Goal: Task Accomplishment & Management: Complete application form

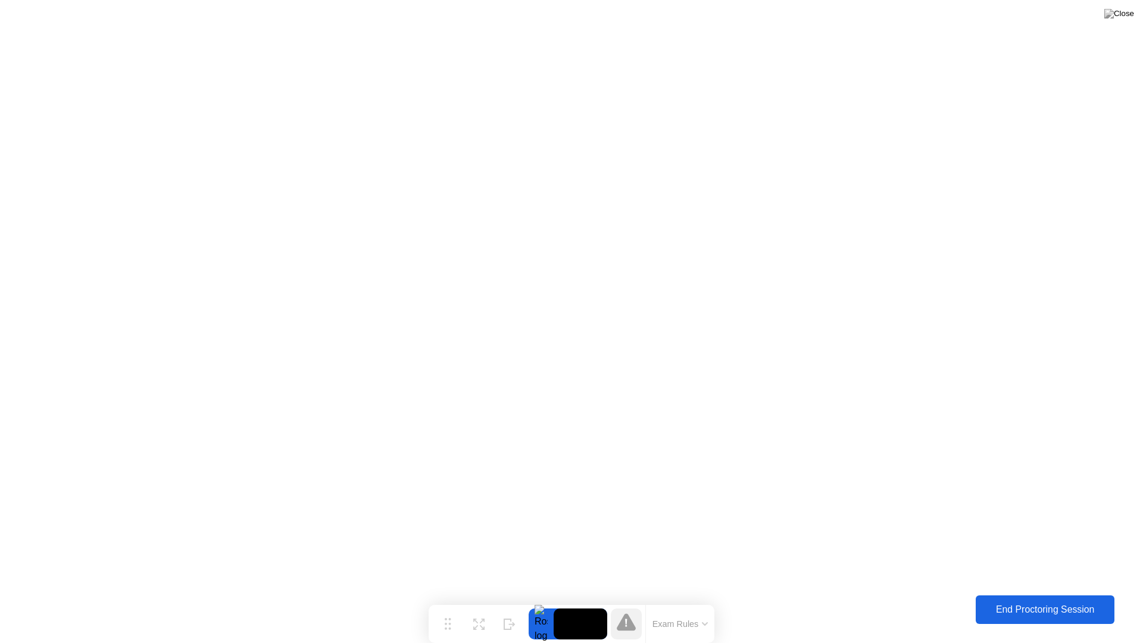
click at [991, 612] on div "End Proctoring Session" at bounding box center [1046, 609] width 132 height 11
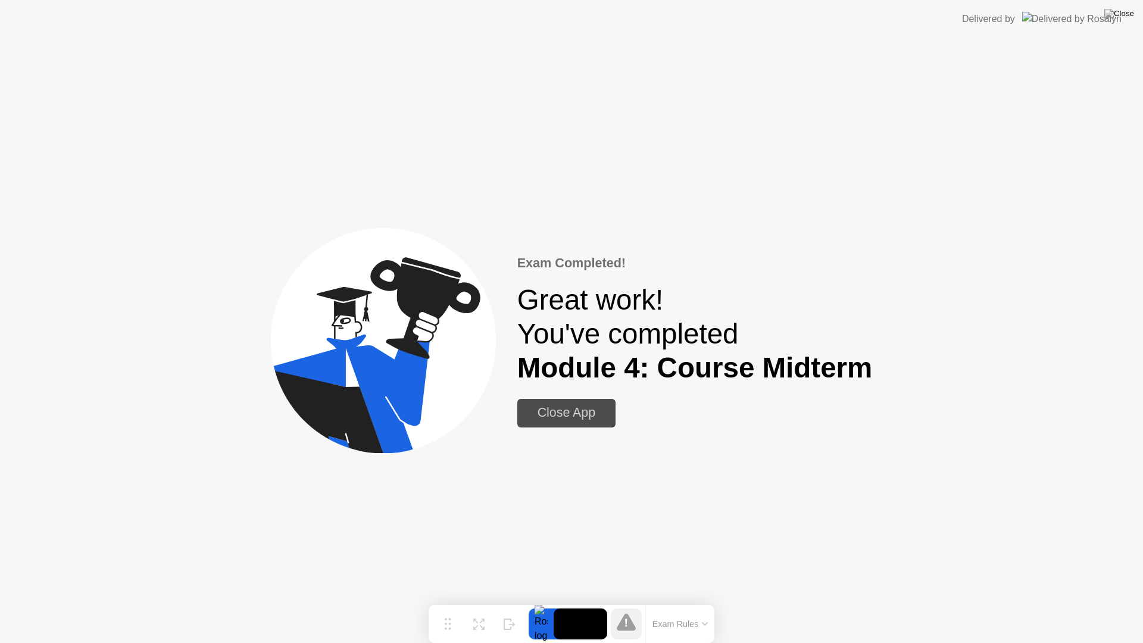
click at [542, 413] on div "Close App" at bounding box center [566, 413] width 91 height 15
click at [1124, 15] on img at bounding box center [1120, 14] width 30 height 10
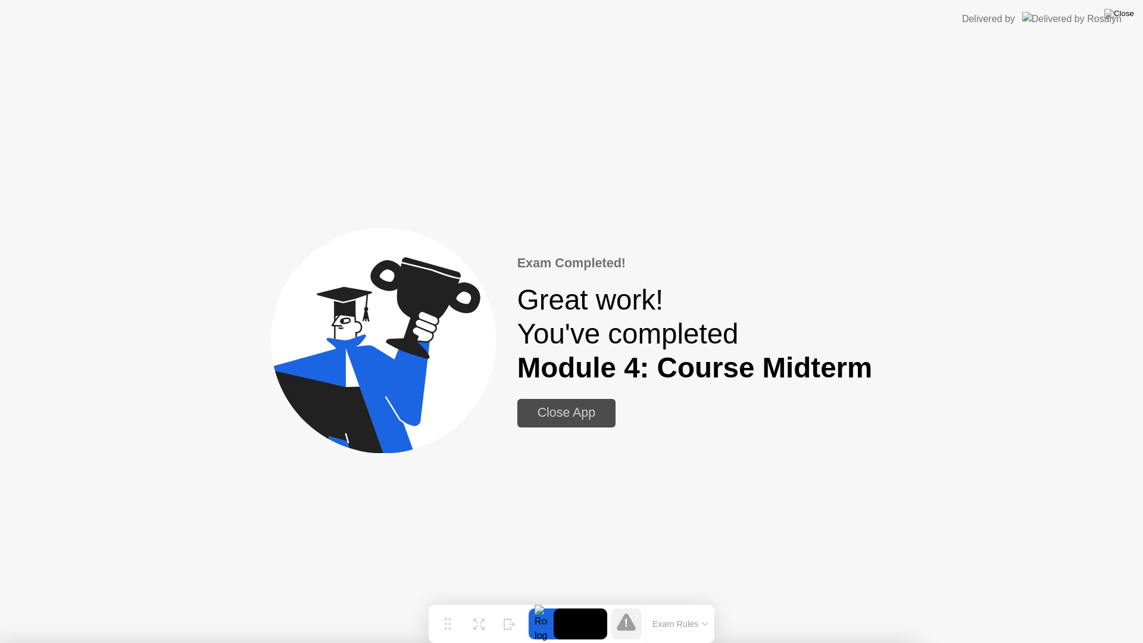
click at [557, 643] on div at bounding box center [571, 643] width 1143 height 0
click at [641, 643] on div at bounding box center [571, 643] width 1143 height 0
click at [553, 643] on div at bounding box center [571, 643] width 1143 height 0
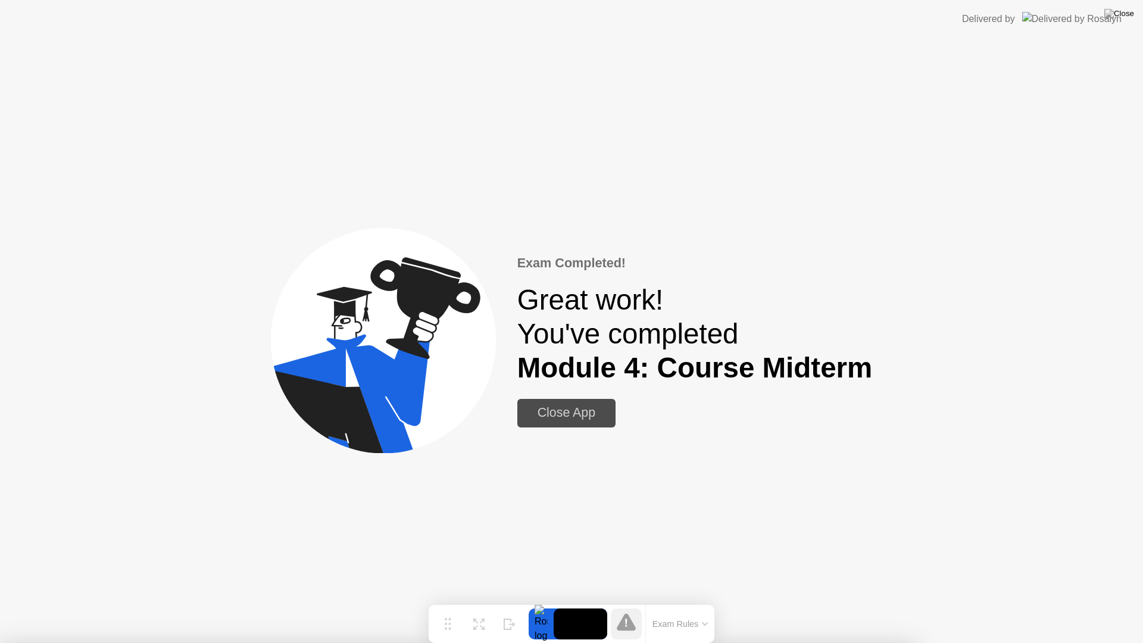
click at [555, 413] on div "Close App" at bounding box center [566, 413] width 91 height 15
click at [660, 527] on div "Exam Completed! Great work! You've completed Module 4: Course Midterm Close App" at bounding box center [571, 340] width 1143 height 605
click at [591, 189] on div "Exam Completed! Great work! You've completed Module 4: Course Midterm Close App" at bounding box center [571, 340] width 1143 height 605
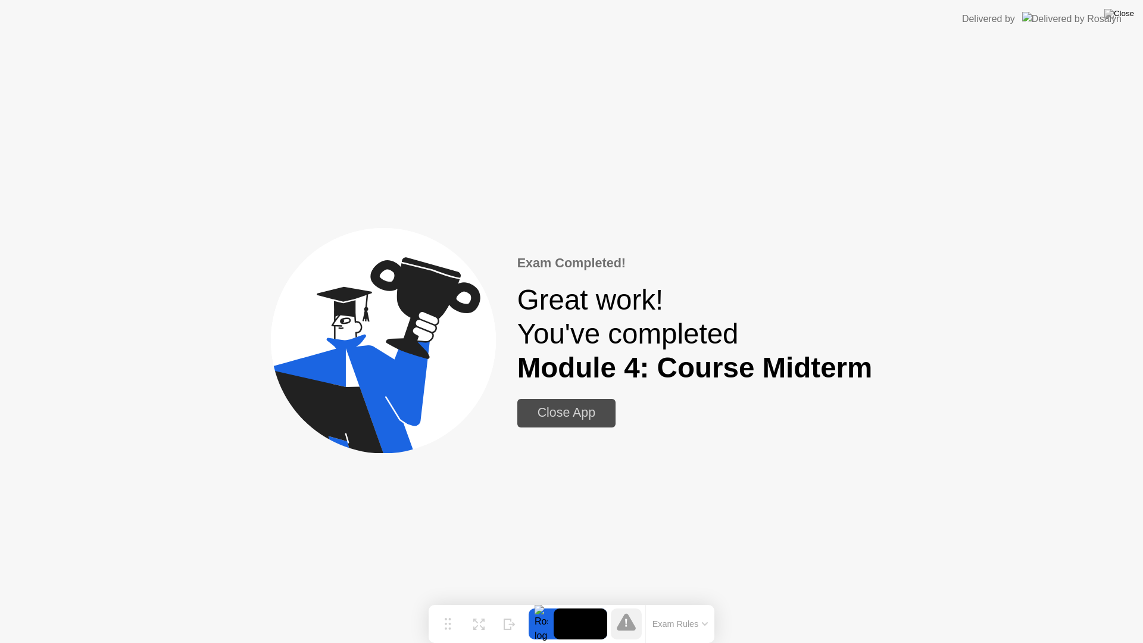
click at [559, 412] on div "Close App" at bounding box center [566, 413] width 91 height 15
click at [1128, 14] on img at bounding box center [1120, 14] width 30 height 10
click at [400, 643] on div at bounding box center [571, 643] width 1143 height 0
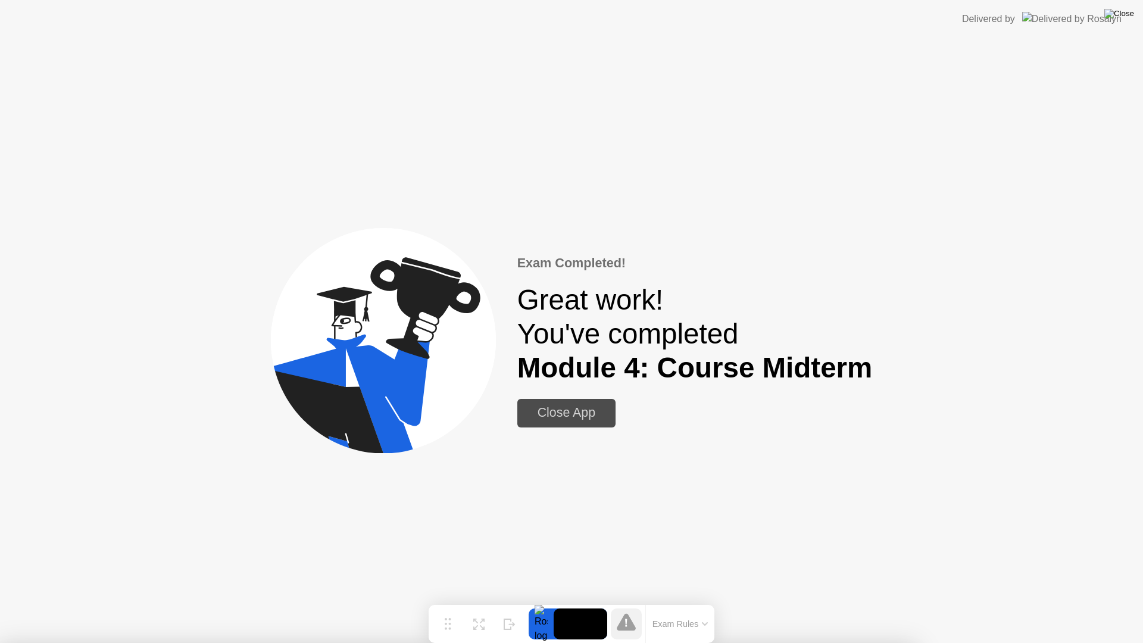
click at [1130, 13] on img at bounding box center [1120, 14] width 30 height 10
click at [1129, 13] on img at bounding box center [1120, 14] width 30 height 10
click at [978, 643] on div at bounding box center [571, 643] width 1143 height 0
click at [575, 418] on div "Close App" at bounding box center [566, 413] width 91 height 15
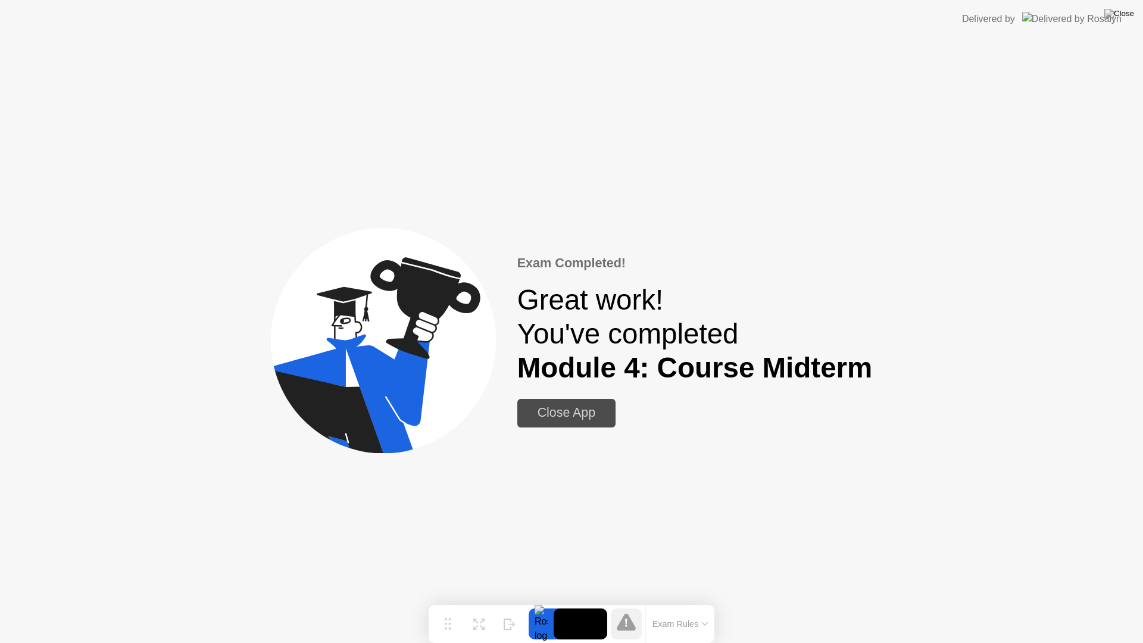
click at [729, 533] on div "Exam Completed! Great work! You've completed Module 4: Course Midterm Close App" at bounding box center [571, 340] width 1143 height 605
click at [593, 411] on div "Close App" at bounding box center [566, 413] width 91 height 15
click at [578, 416] on div "Close App" at bounding box center [566, 413] width 91 height 15
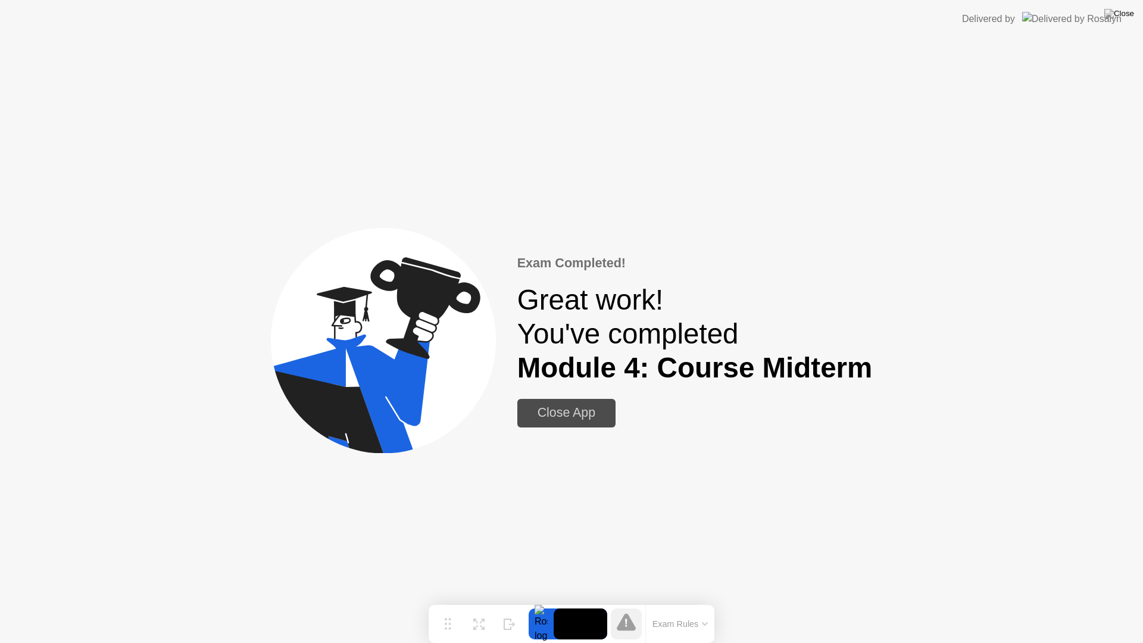
click at [578, 416] on div "Close App" at bounding box center [566, 413] width 91 height 15
click at [877, 378] on div "Exam Completed! Great work! You've completed Module 4: Course Midterm Close App" at bounding box center [571, 340] width 1143 height 605
click at [548, 420] on div "Close App" at bounding box center [566, 413] width 91 height 15
click at [545, 411] on div "Close App" at bounding box center [566, 413] width 91 height 15
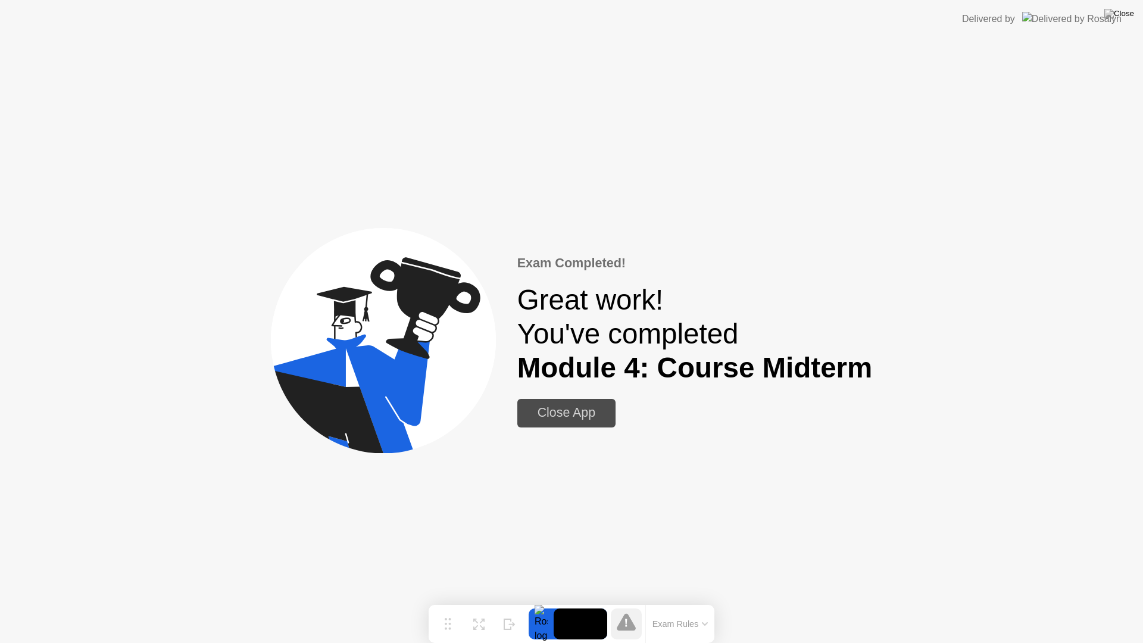
click at [545, 411] on div "Close App" at bounding box center [566, 413] width 91 height 15
click at [554, 410] on div "Close App" at bounding box center [566, 413] width 91 height 15
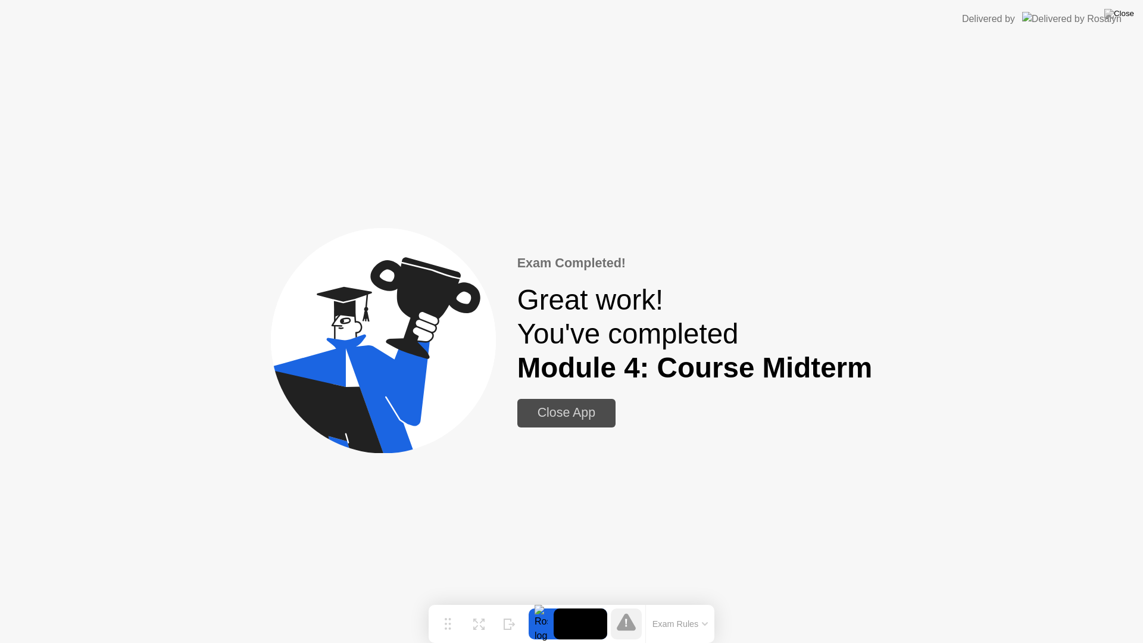
click at [554, 410] on div "Close App" at bounding box center [566, 413] width 91 height 15
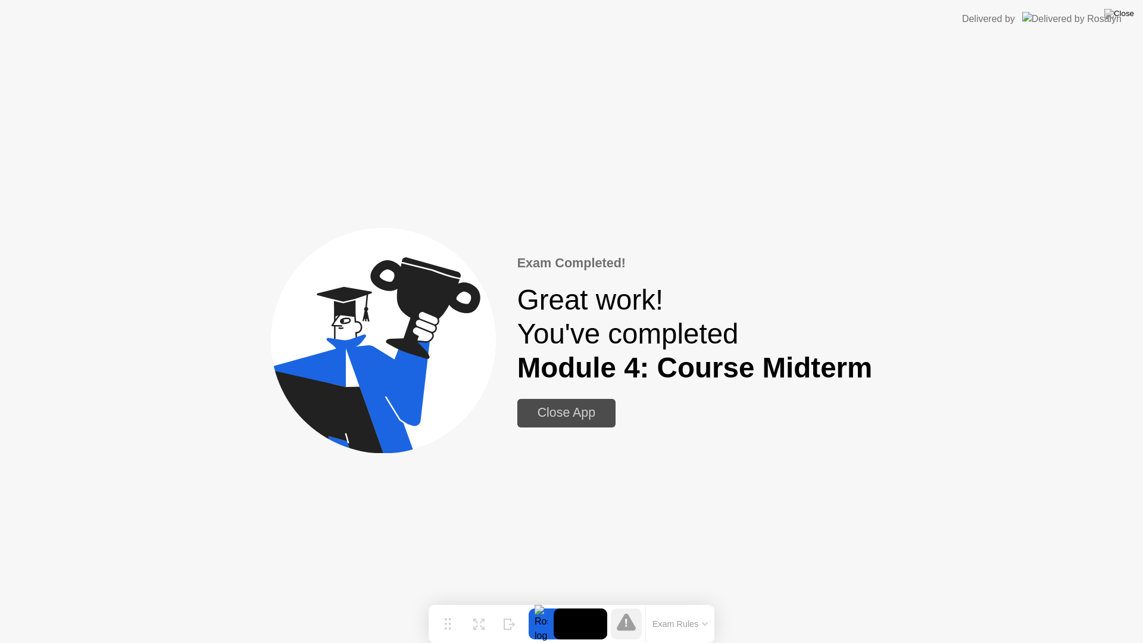
click at [554, 410] on div "Close App" at bounding box center [566, 413] width 91 height 15
click at [1125, 13] on img at bounding box center [1120, 14] width 30 height 10
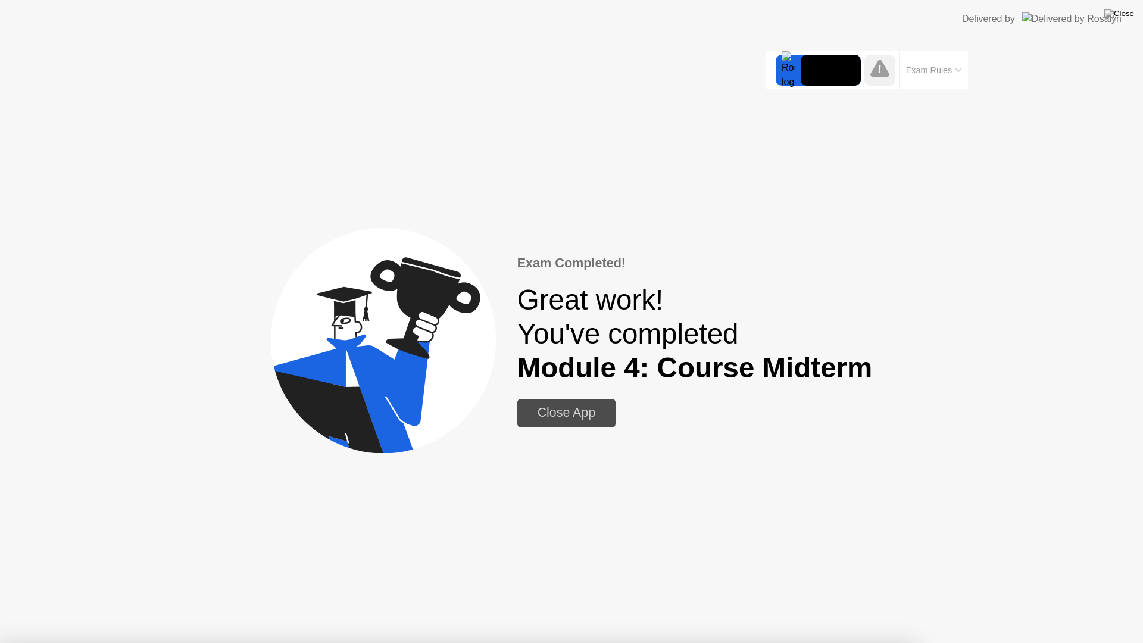
click at [575, 416] on div "Close App" at bounding box center [566, 413] width 91 height 15
drag, startPoint x: 575, startPoint y: 416, endPoint x: 603, endPoint y: 416, distance: 28.6
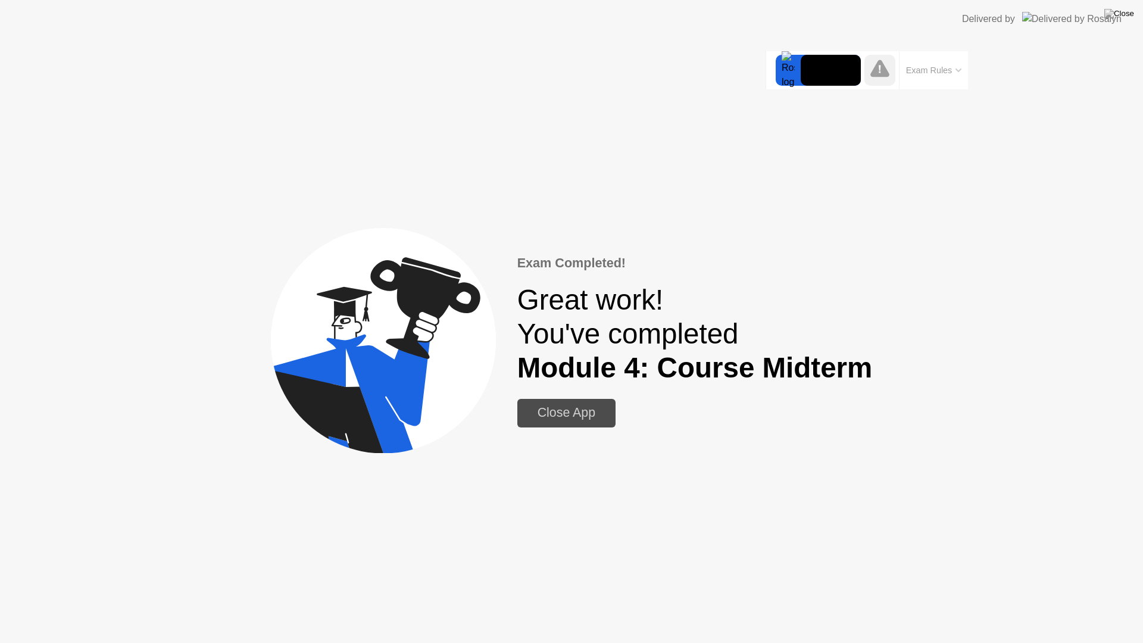
click at [578, 416] on div "Close App" at bounding box center [566, 413] width 91 height 15
click at [560, 413] on div "Close App" at bounding box center [566, 413] width 91 height 15
click at [560, 414] on div "Close App" at bounding box center [566, 413] width 91 height 15
click at [559, 420] on div "Close App" at bounding box center [566, 413] width 91 height 15
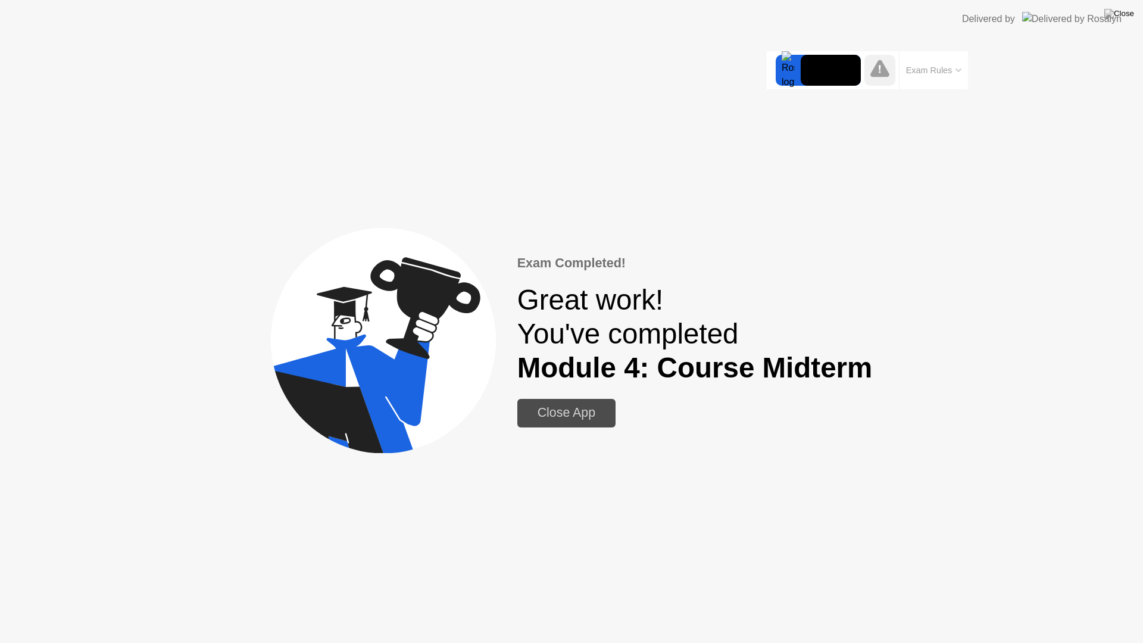
click at [559, 420] on div "Close App" at bounding box center [566, 413] width 91 height 15
click at [556, 406] on div "Close App" at bounding box center [566, 413] width 91 height 15
click at [556, 409] on div "Close App" at bounding box center [566, 413] width 91 height 15
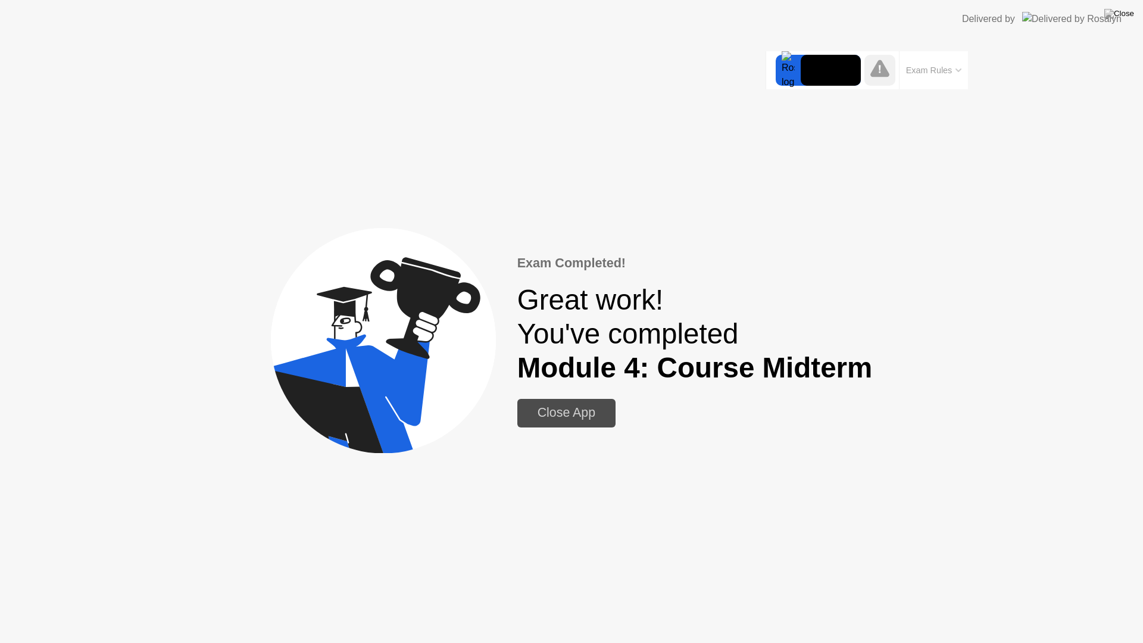
click at [595, 413] on div "Close App" at bounding box center [566, 413] width 91 height 15
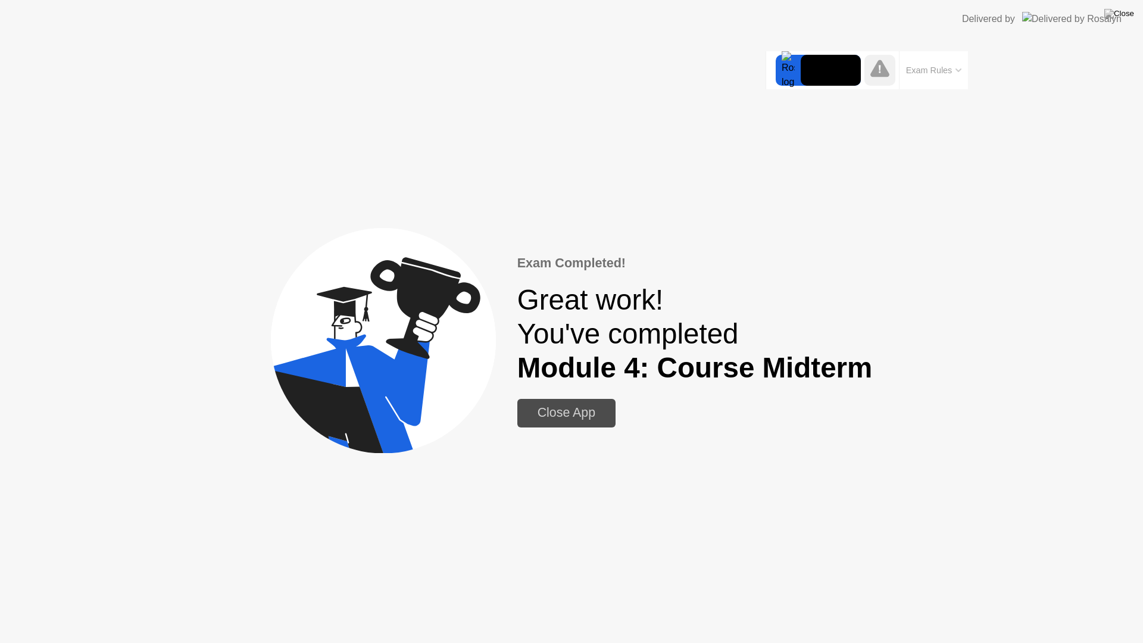
click at [595, 413] on div "Close App" at bounding box center [566, 413] width 91 height 15
click at [1124, 11] on img at bounding box center [1120, 14] width 30 height 10
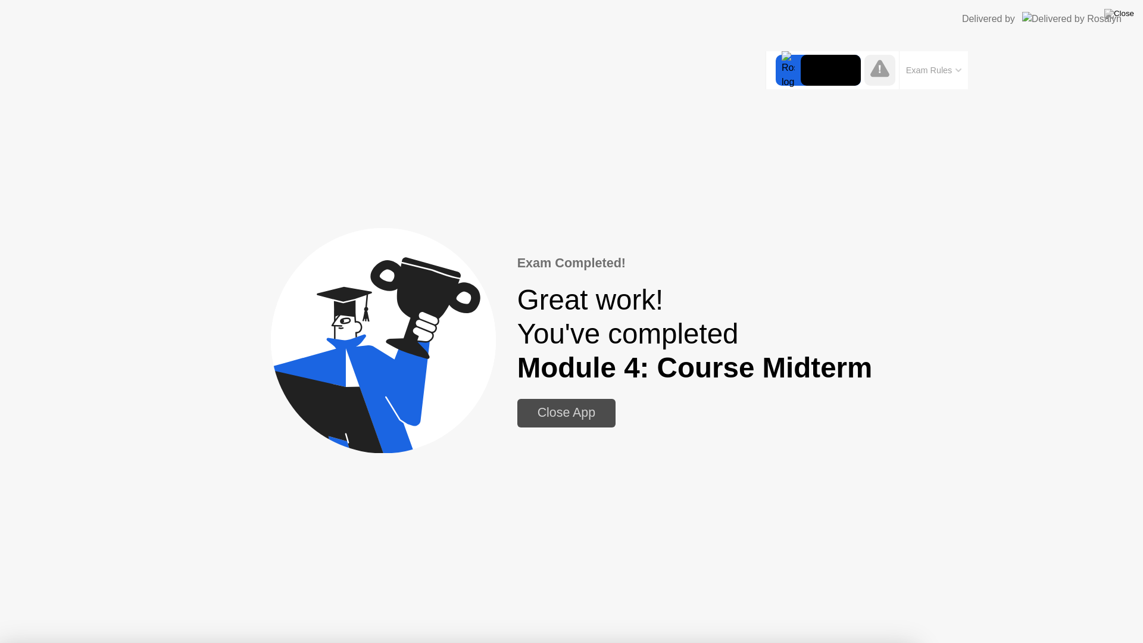
click at [542, 643] on div at bounding box center [571, 643] width 1143 height 0
click at [576, 413] on div "Close App" at bounding box center [566, 413] width 91 height 15
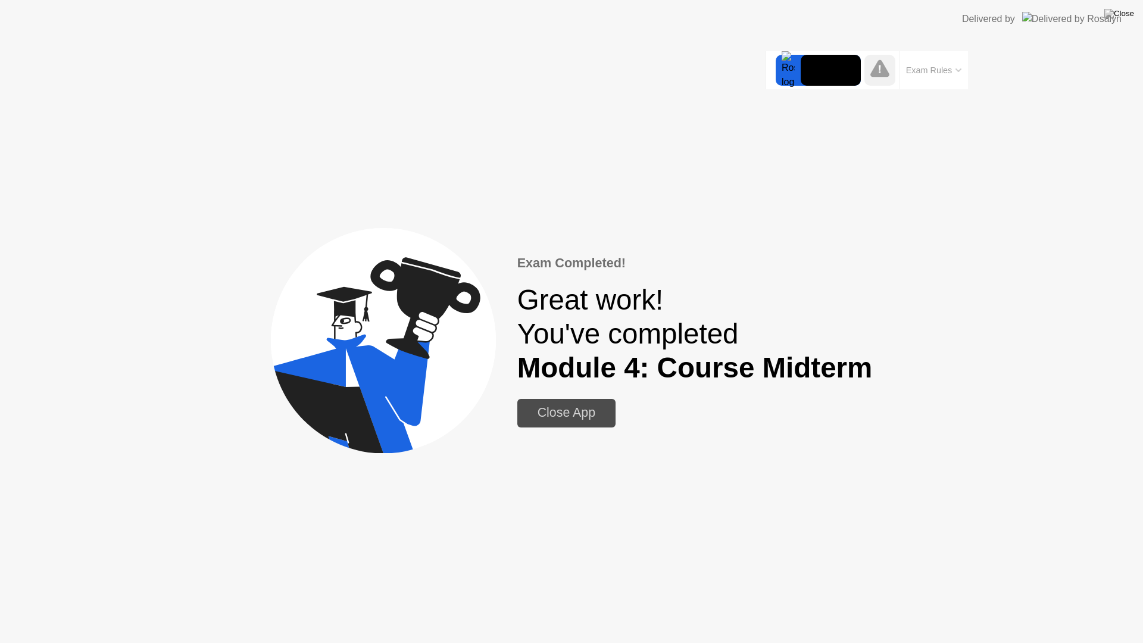
click at [576, 414] on div "Close App" at bounding box center [566, 413] width 91 height 15
click at [582, 417] on div "Close App" at bounding box center [566, 413] width 91 height 15
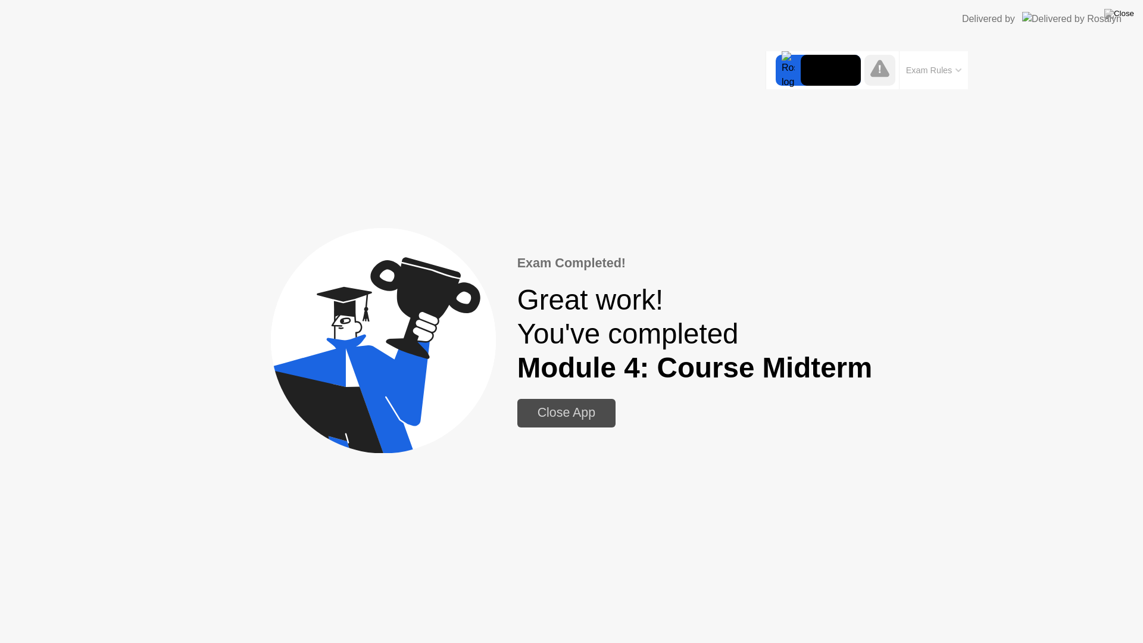
click at [554, 409] on div "Close App" at bounding box center [566, 413] width 91 height 15
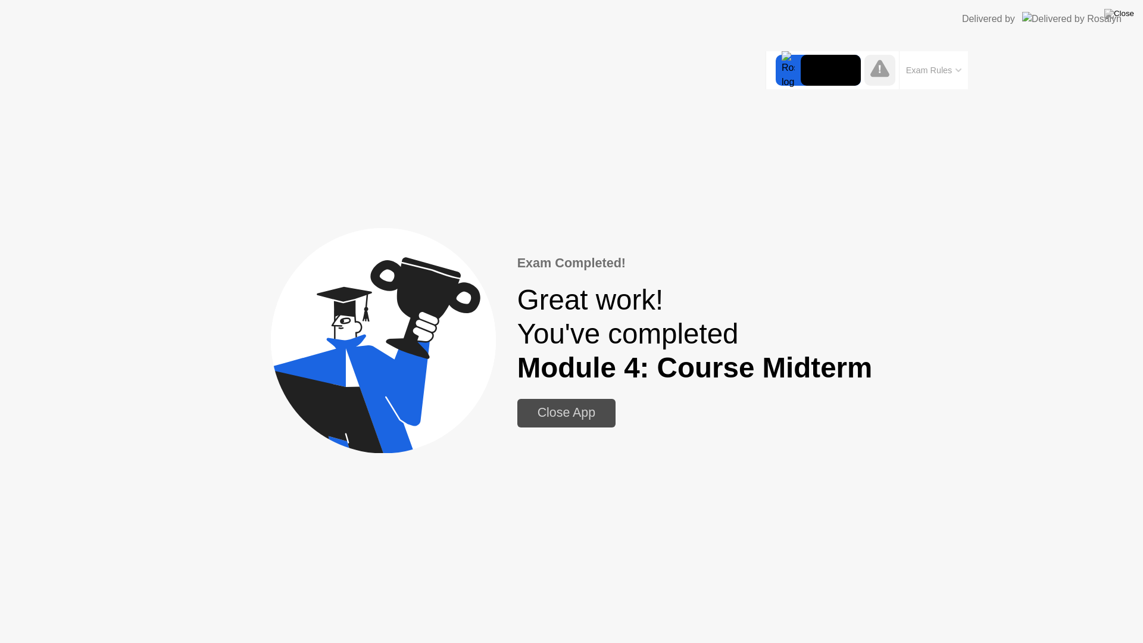
click at [560, 415] on div "Close App" at bounding box center [566, 413] width 91 height 15
click at [1127, 15] on img at bounding box center [1120, 14] width 30 height 10
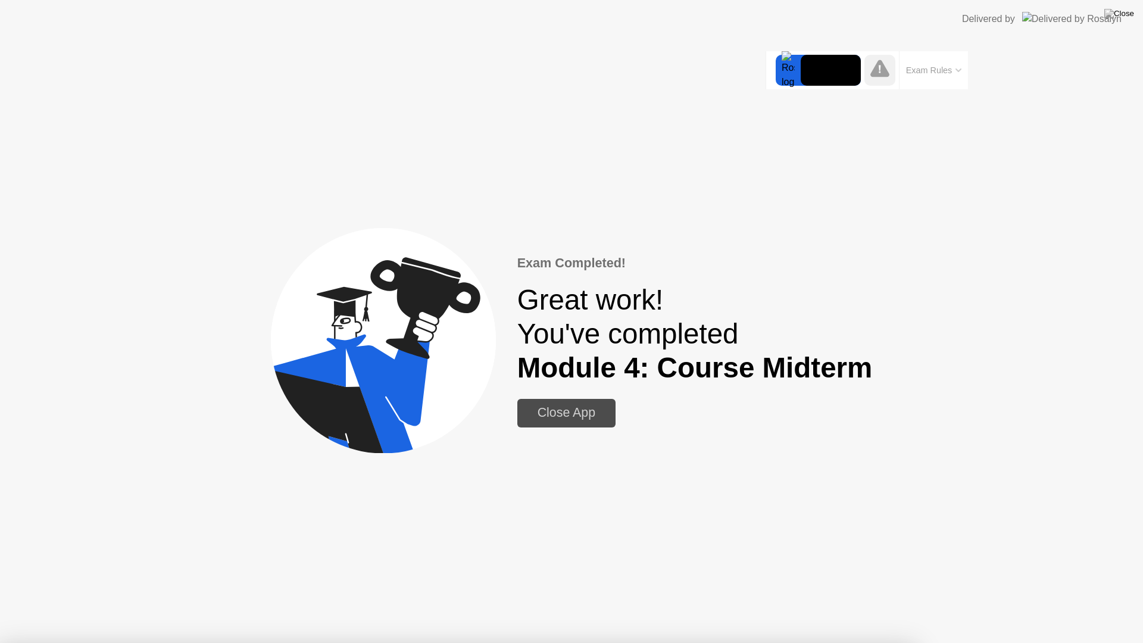
click at [726, 643] on div at bounding box center [571, 643] width 1143 height 0
click at [289, 643] on div at bounding box center [571, 643] width 1143 height 0
click at [290, 643] on div at bounding box center [571, 643] width 1143 height 0
click at [272, 643] on div at bounding box center [571, 643] width 1143 height 0
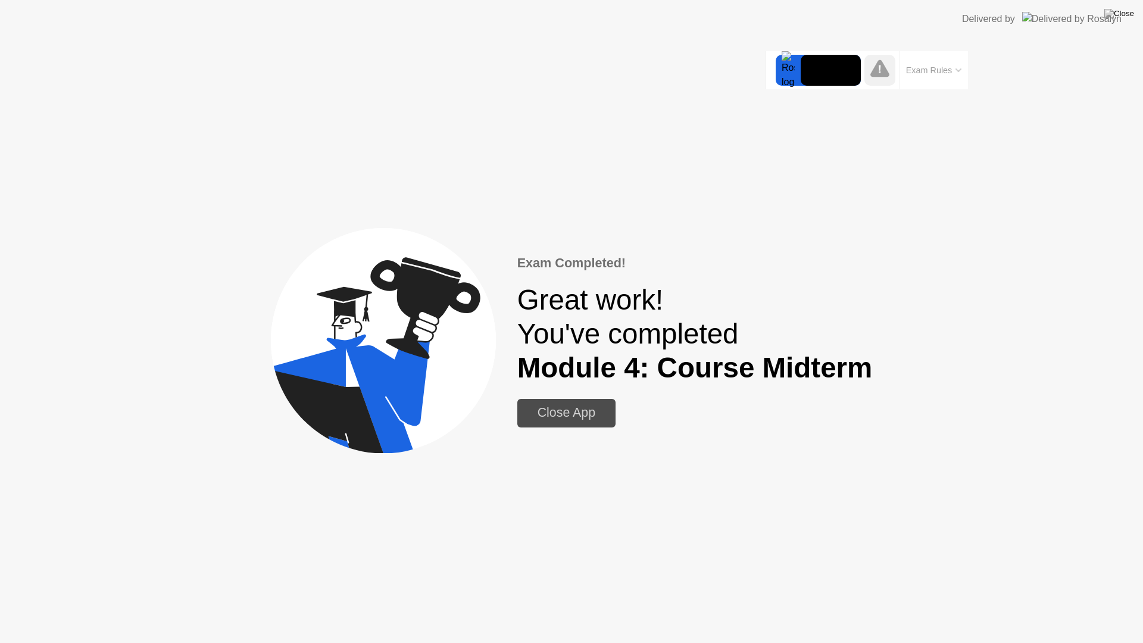
click at [566, 417] on div "Close App" at bounding box center [566, 413] width 91 height 15
click at [565, 419] on div "Close App" at bounding box center [566, 413] width 91 height 15
click at [564, 413] on div "Close App" at bounding box center [566, 413] width 91 height 15
click at [565, 416] on div "Close App" at bounding box center [566, 413] width 91 height 15
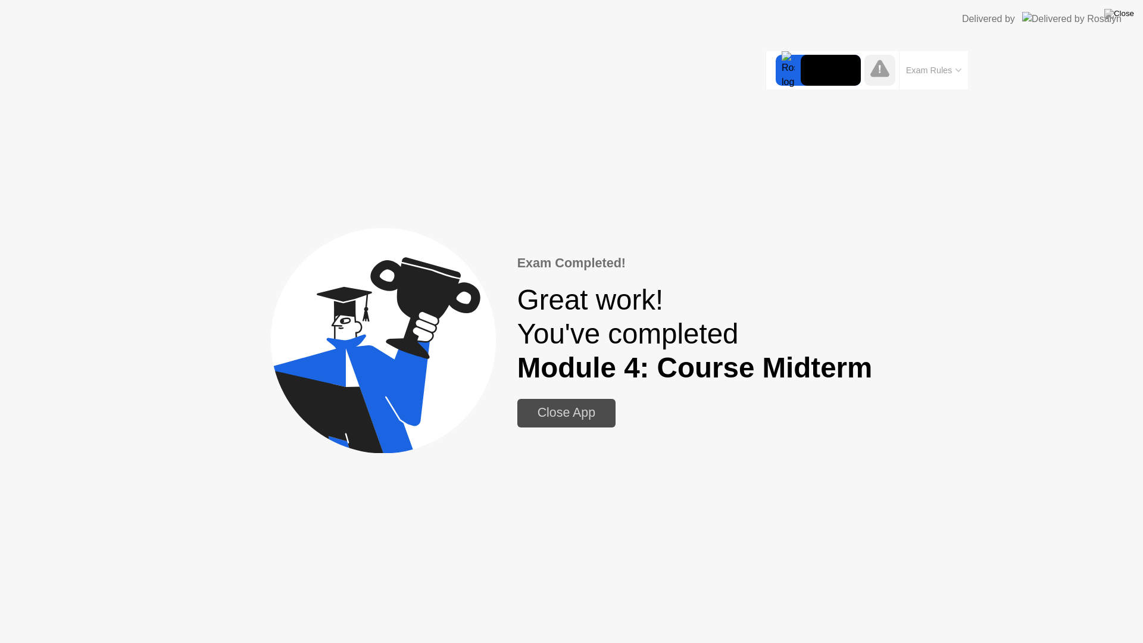
click at [565, 416] on div "Close App" at bounding box center [566, 413] width 91 height 15
click at [587, 409] on div "Close App" at bounding box center [566, 413] width 91 height 15
click at [1131, 11] on img at bounding box center [1120, 14] width 30 height 10
